Goal: Transaction & Acquisition: Purchase product/service

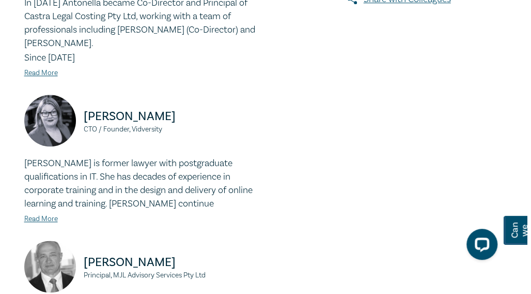
scroll to position [153, 0]
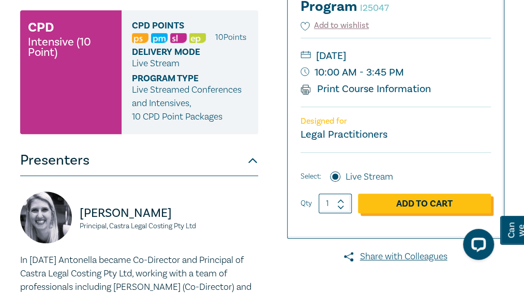
click at [398, 197] on link "Add to Cart" at bounding box center [424, 203] width 133 height 20
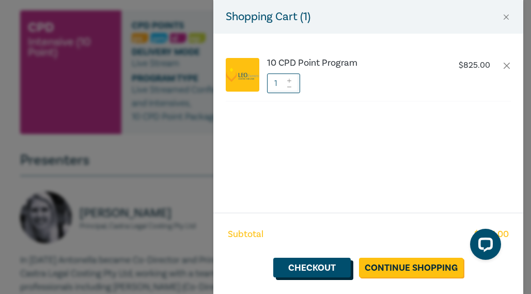
click at [326, 269] on link "Checkout" at bounding box center [312, 267] width 78 height 20
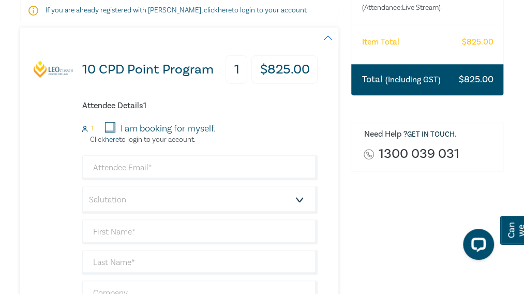
scroll to position [207, 0]
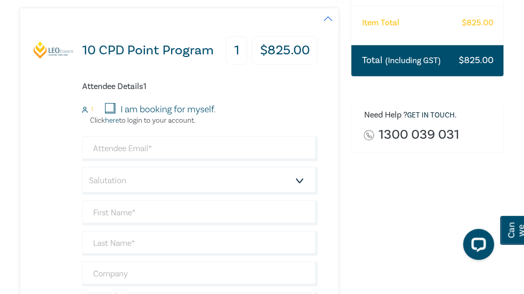
click at [109, 113] on div "I am booking for myself." at bounding box center [160, 109] width 111 height 13
click at [110, 106] on input "I am booking for myself." at bounding box center [110, 108] width 10 height 10
checkbox input "true"
click at [112, 148] on input "email" at bounding box center [200, 148] width 236 height 25
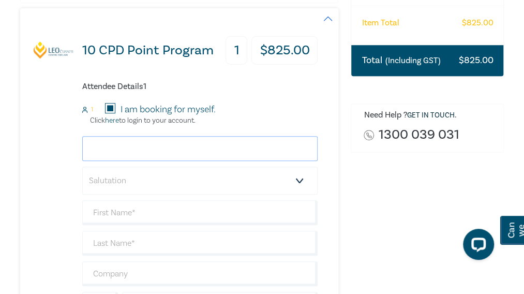
type input "nylabacon@gmail.com"
type input "[PERSON_NAME]"
type input "Bacon"
click at [237, 178] on select "Salutation Mr. Mrs. Ms. Miss Dr. Prof. Other" at bounding box center [200, 180] width 236 height 28
select select "Ms."
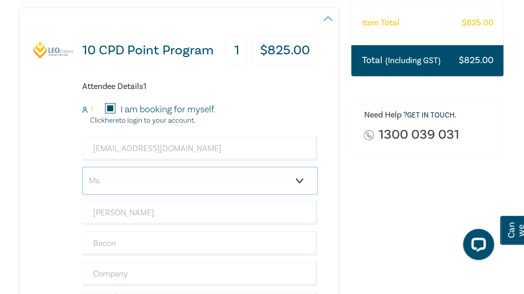
click at [82, 166] on select "Salutation Mr. Mrs. Ms. Miss Dr. Prof. Other" at bounding box center [200, 180] width 236 height 28
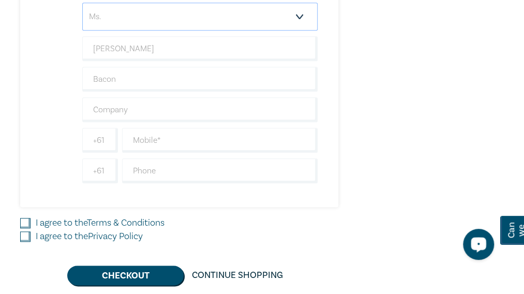
scroll to position [372, 0]
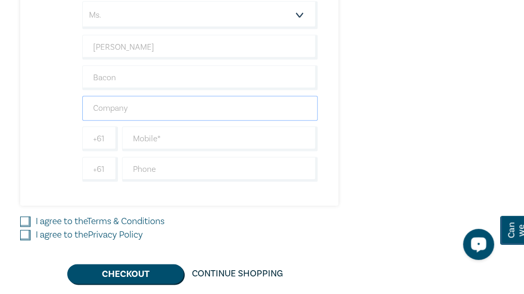
click at [135, 105] on input "text" at bounding box center [200, 108] width 236 height 25
click at [163, 131] on input "text" at bounding box center [220, 138] width 196 height 25
type input "0419532512"
click at [25, 221] on input "I agree to the Terms & Conditions" at bounding box center [25, 221] width 10 height 10
checkbox input "true"
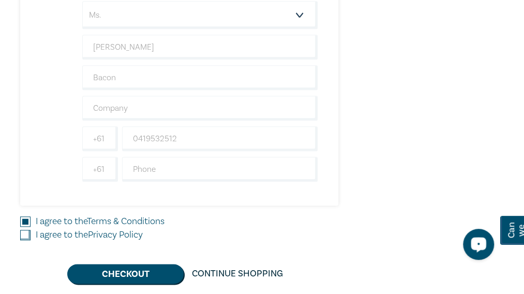
click at [25, 231] on input "I agree to the Privacy Policy" at bounding box center [25, 235] width 10 height 10
checkbox input "true"
click at [113, 277] on button "Checkout" at bounding box center [125, 274] width 116 height 20
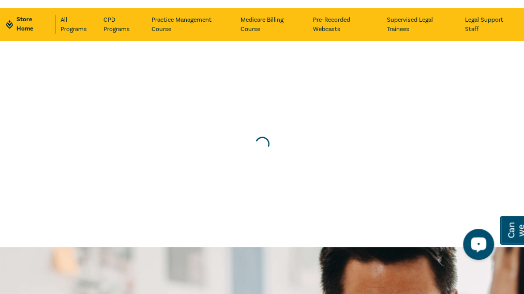
scroll to position [0, 0]
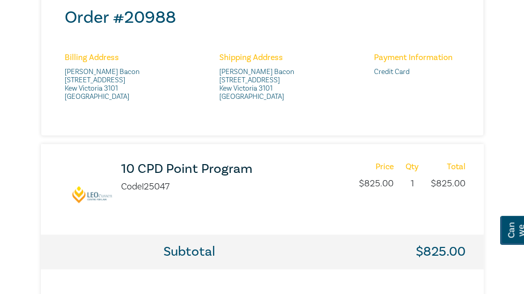
scroll to position [450, 0]
